Goal: Check status: Check status

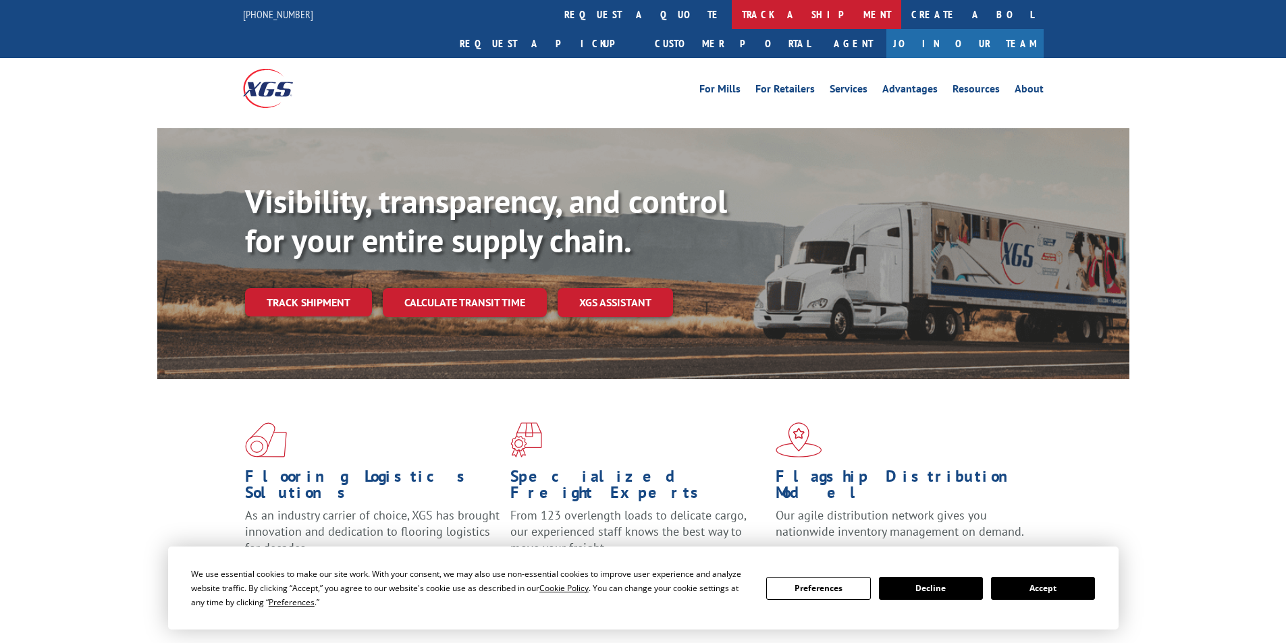
click at [732, 15] on link "track a shipment" at bounding box center [816, 14] width 169 height 29
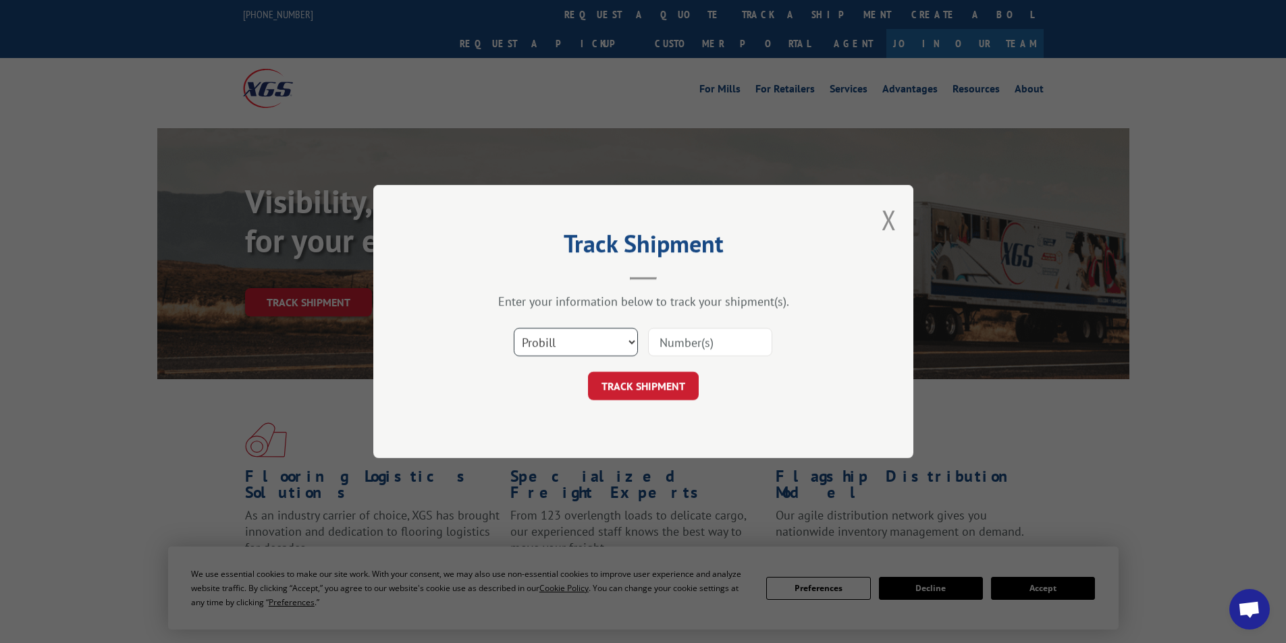
click at [627, 341] on select "Select category... Probill BOL PO" at bounding box center [576, 342] width 124 height 28
select select "bol"
click at [514, 328] on select "Select category... Probill BOL PO" at bounding box center [576, 342] width 124 height 28
click at [678, 348] on input at bounding box center [710, 342] width 124 height 28
type input "4713058"
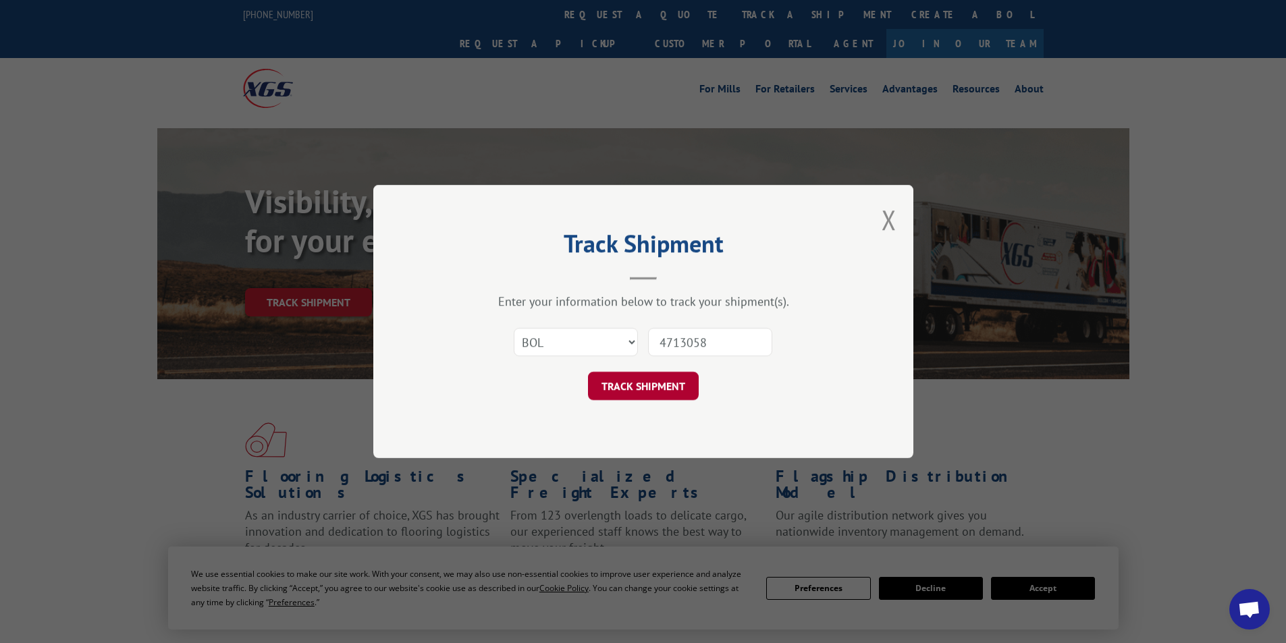
click at [651, 381] on button "TRACK SHIPMENT" at bounding box center [643, 386] width 111 height 28
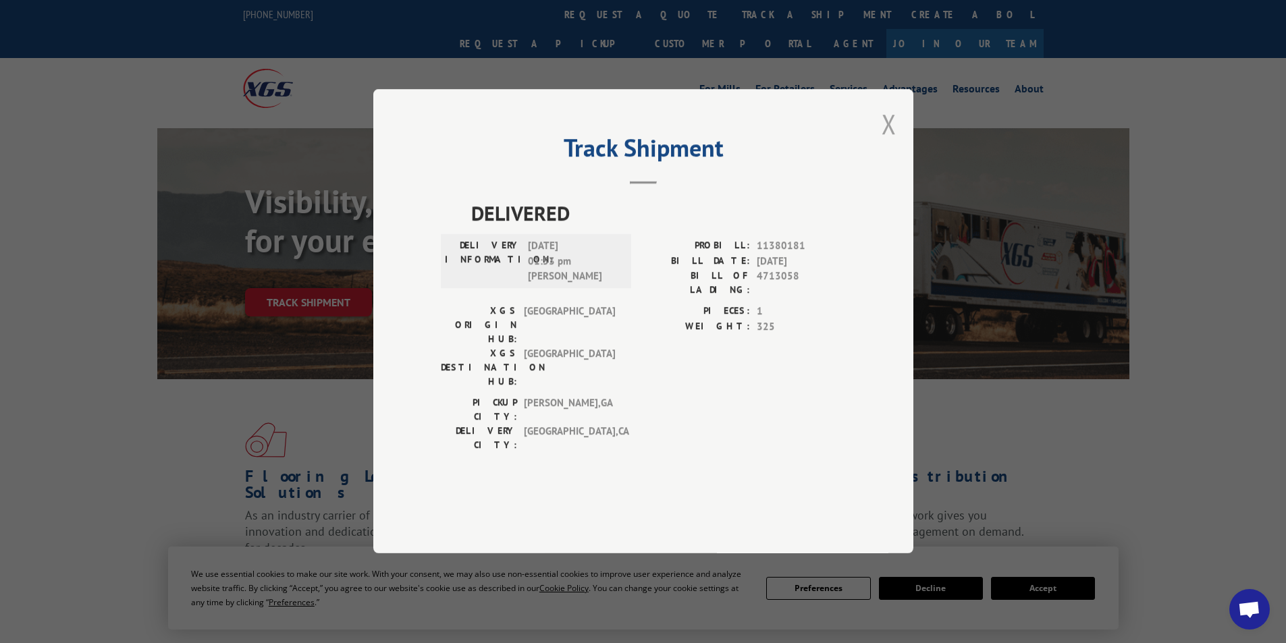
click at [885, 142] on button "Close modal" at bounding box center [888, 124] width 15 height 36
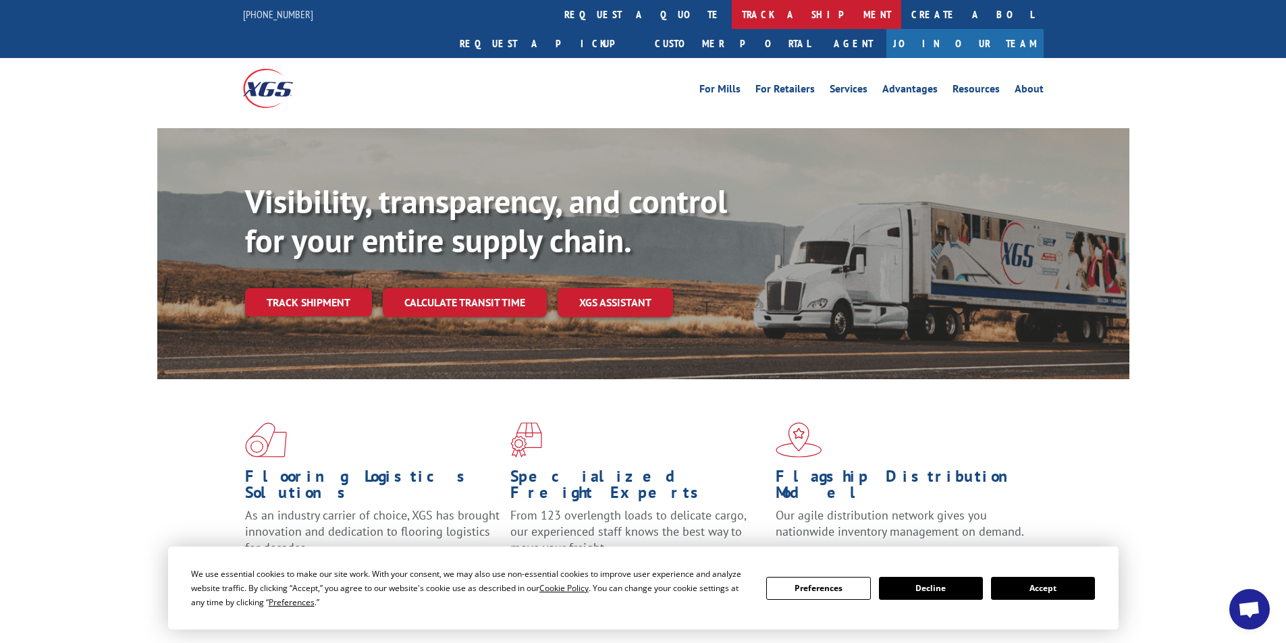
click at [732, 10] on link "track a shipment" at bounding box center [816, 14] width 169 height 29
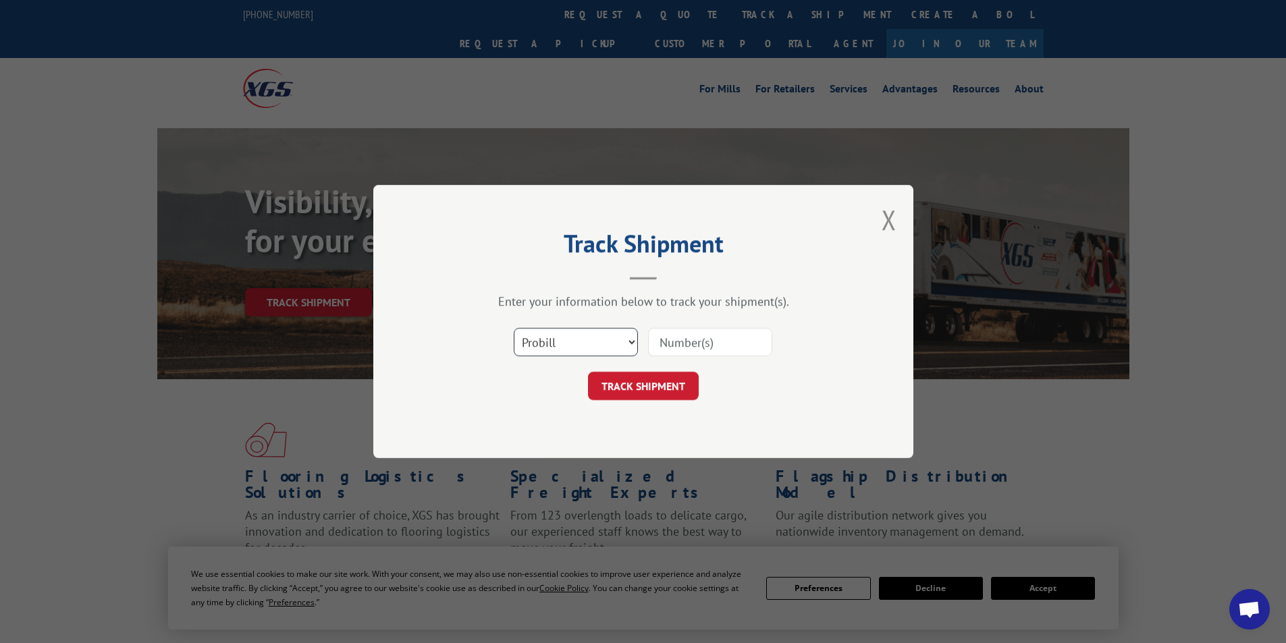
click at [629, 342] on select "Select category... Probill BOL PO" at bounding box center [576, 342] width 124 height 28
select select "bol"
click at [514, 328] on select "Select category... Probill BOL PO" at bounding box center [576, 342] width 124 height 28
click at [699, 344] on input at bounding box center [710, 342] width 124 height 28
type input "3370316"
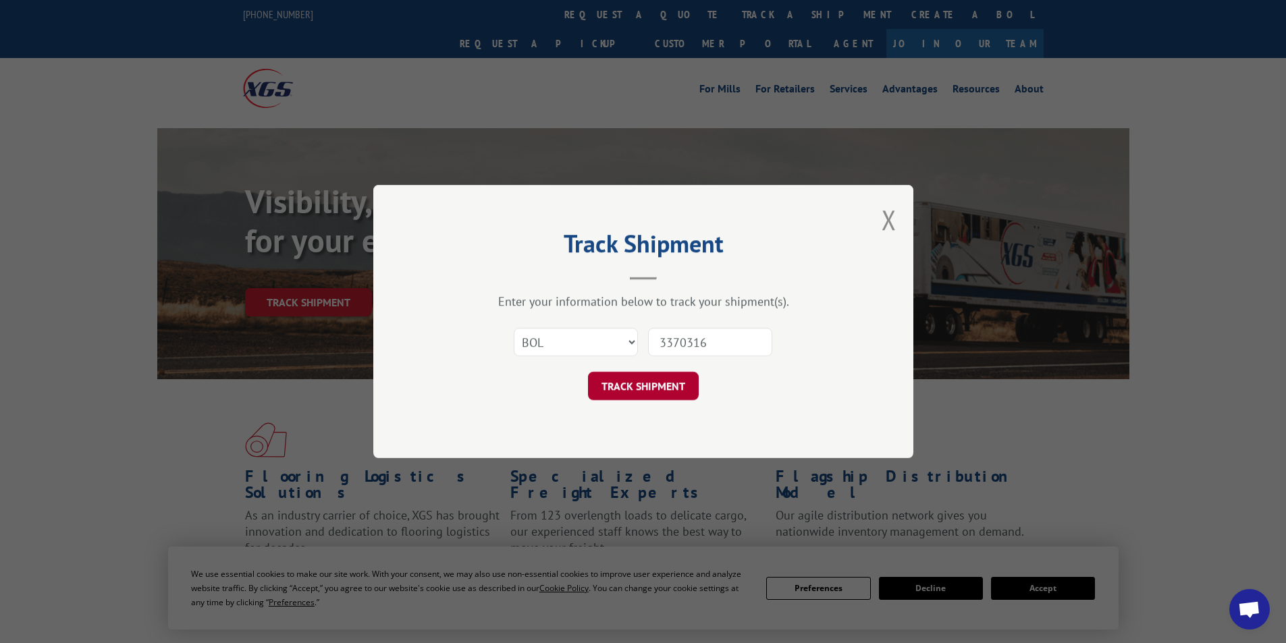
click at [634, 386] on button "TRACK SHIPMENT" at bounding box center [643, 386] width 111 height 28
